Goal: Navigation & Orientation: Find specific page/section

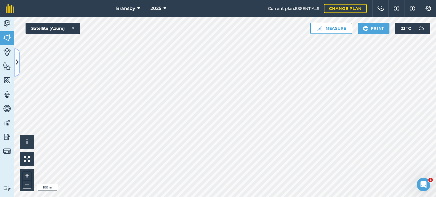
click at [15, 56] on button at bounding box center [17, 62] width 6 height 28
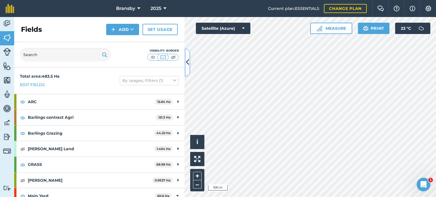
click at [189, 65] on button at bounding box center [187, 62] width 6 height 28
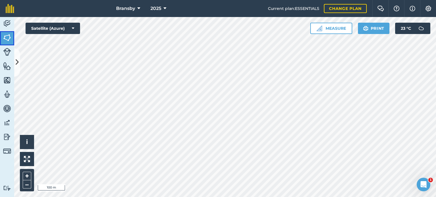
click at [2, 35] on link "Fields" at bounding box center [7, 38] width 14 height 14
click at [17, 54] on button at bounding box center [17, 62] width 6 height 28
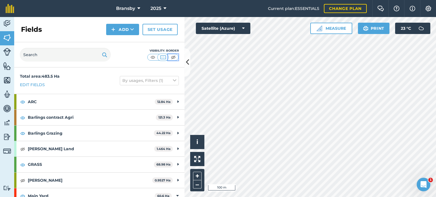
click at [171, 56] on img at bounding box center [173, 57] width 7 height 6
click at [186, 52] on button at bounding box center [187, 62] width 6 height 28
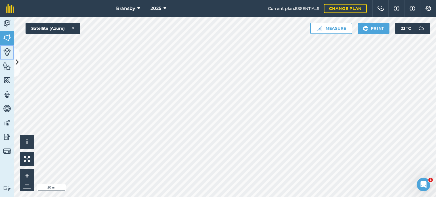
click at [3, 51] on link "Livestock" at bounding box center [7, 52] width 14 height 14
click at [6, 63] on img at bounding box center [7, 66] width 8 height 9
click at [18, 59] on icon at bounding box center [17, 63] width 3 height 10
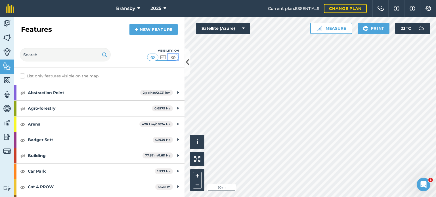
click at [175, 58] on img at bounding box center [173, 57] width 7 height 6
click at [185, 59] on button at bounding box center [187, 62] width 6 height 28
